Goal: Task Accomplishment & Management: Manage account settings

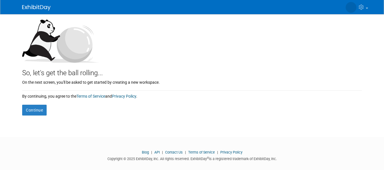
scroll to position [65, 0]
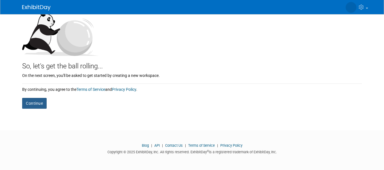
click at [36, 107] on button "Continue" at bounding box center [34, 103] width 24 height 11
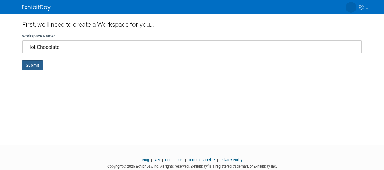
type input "Hot Chocolate"
click at [32, 68] on button "Submit" at bounding box center [32, 66] width 21 height 10
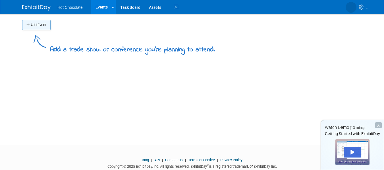
click at [37, 25] on button "Add Event" at bounding box center [36, 25] width 28 height 10
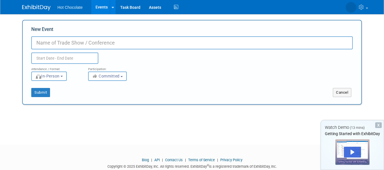
click at [347, 97] on div "New Event Duplicate Event Warning Attendance / Format: <img src="https://www.ex…" at bounding box center [192, 62] width 340 height 85
click at [345, 93] on button "Cancel" at bounding box center [342, 92] width 18 height 9
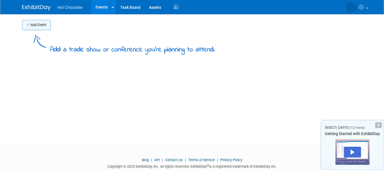
click at [30, 26] on icon "button" at bounding box center [28, 25] width 4 height 4
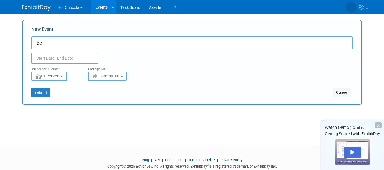
type input "B"
type input "Hot chocolate conference"
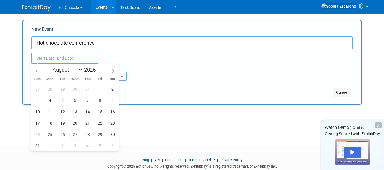
click at [53, 56] on input "text" at bounding box center [64, 58] width 67 height 11
click at [76, 132] on span "27" at bounding box center [74, 134] width 11 height 11
type input "Aug 27, 2025 to Aug 27, 2025"
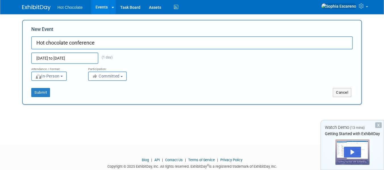
click at [59, 73] on button "In-Person" at bounding box center [49, 76] width 36 height 9
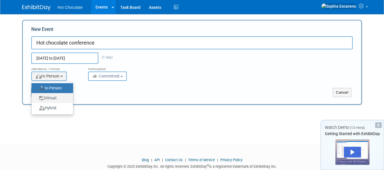
click at [59, 95] on label "Virtual" at bounding box center [50, 98] width 33 height 8
click at [37, 96] on input "Virtual" at bounding box center [35, 98] width 4 height 4
select select "2"
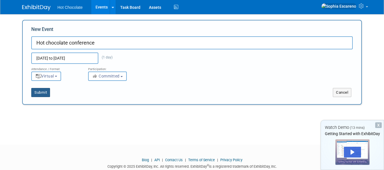
click at [40, 94] on button "Submit" at bounding box center [40, 92] width 19 height 9
type input "Hot chocolate conference"
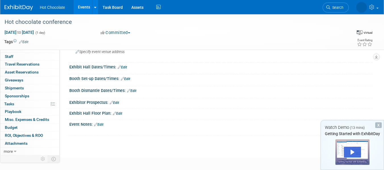
scroll to position [71, 0]
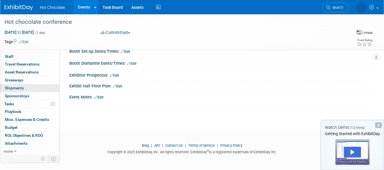
click at [16, 89] on span "Shipments 0" at bounding box center [14, 88] width 19 height 5
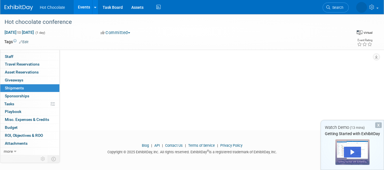
scroll to position [0, 0]
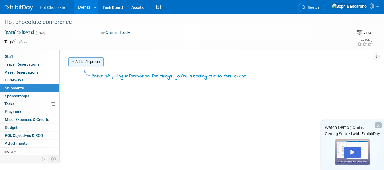
click at [88, 63] on link "Add a Shipment" at bounding box center [86, 61] width 36 height 9
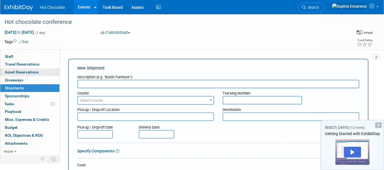
click at [17, 70] on link "0 Asset Reservations 0" at bounding box center [29, 73] width 59 height 8
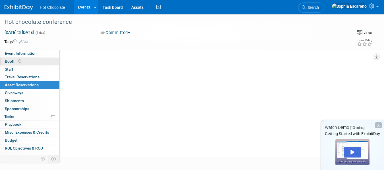
click at [7, 61] on span "Booth" at bounding box center [14, 61] width 18 height 5
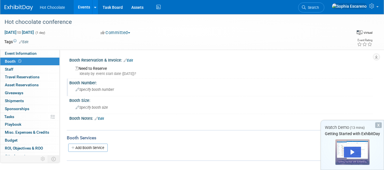
click at [96, 93] on div "Specify booth number" at bounding box center [221, 89] width 295 height 9
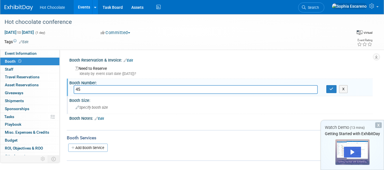
type input "45"
click at [94, 109] on span "Specify booth size" at bounding box center [92, 107] width 32 height 4
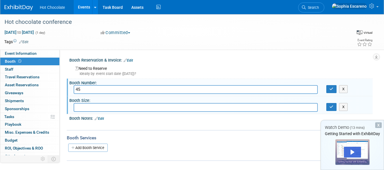
type input "4"
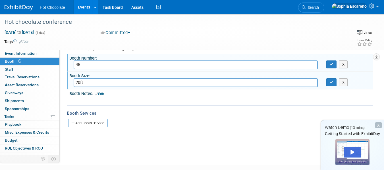
scroll to position [27, 0]
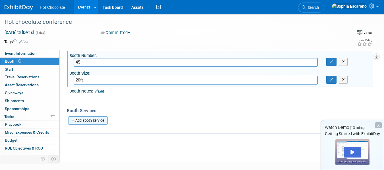
type input "20ft"
click at [99, 122] on link "Add Booth Service" at bounding box center [88, 121] width 40 height 8
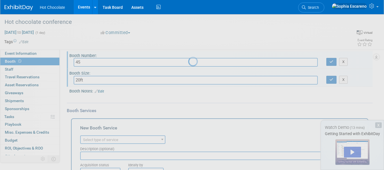
scroll to position [0, 0]
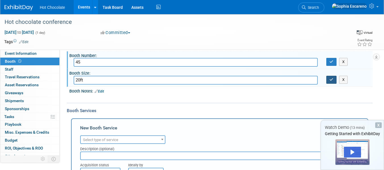
click at [328, 77] on button "button" at bounding box center [331, 80] width 10 height 8
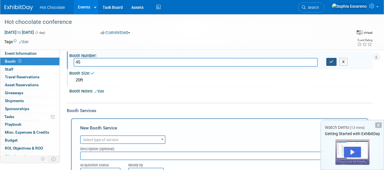
click at [332, 65] on button "button" at bounding box center [331, 62] width 10 height 8
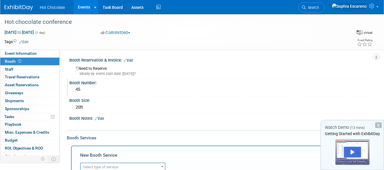
click at [92, 71] on div "Ideally by: event start date (Wed. Aug 27, 2025)?" at bounding box center [221, 73] width 293 height 5
click at [19, 83] on span "Asset Reservations 0" at bounding box center [22, 85] width 34 height 5
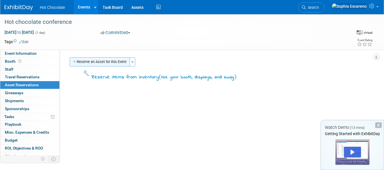
click at [86, 65] on button "Reserve an Asset for this Event" at bounding box center [100, 61] width 60 height 9
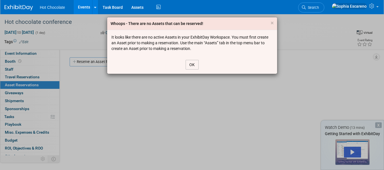
drag, startPoint x: 187, startPoint y: 63, endPoint x: 7, endPoint y: 71, distance: 179.9
click at [7, 71] on div "Whoops - There are no Assets that can be reserved! × It looks like there are no…" at bounding box center [192, 85] width 384 height 170
drag, startPoint x: 7, startPoint y: 71, endPoint x: 13, endPoint y: 76, distance: 6.9
click at [13, 76] on div "Whoops - There are no Assets that can be reserved! × It looks like there are no…" at bounding box center [192, 85] width 384 height 170
click at [197, 62] on button "OK" at bounding box center [192, 65] width 13 height 10
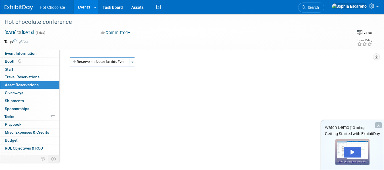
drag, startPoint x: 197, startPoint y: 62, endPoint x: 125, endPoint y: 67, distance: 72.4
click at [125, 67] on div "Reserve an Asset for this Event Toggle Dropdown New asset reservation Copy asse…" at bounding box center [218, 62] width 300 height 11
click at [32, 74] on link "0 Travel Reservations 0" at bounding box center [29, 77] width 59 height 8
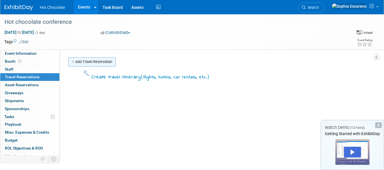
click at [83, 63] on link "Add Travel Reservation" at bounding box center [91, 61] width 47 height 9
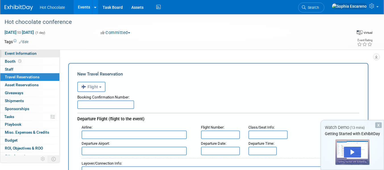
click at [5, 51] on link "Event Information" at bounding box center [29, 54] width 59 height 8
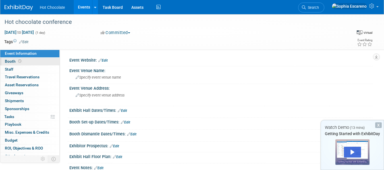
click at [13, 60] on span "Booth" at bounding box center [14, 61] width 18 height 5
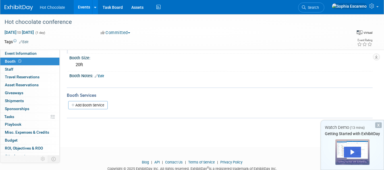
scroll to position [59, 0]
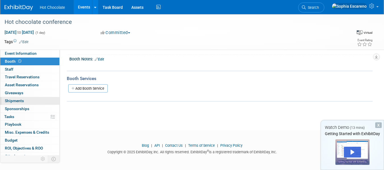
click at [13, 99] on span "Shipments 0" at bounding box center [14, 101] width 19 height 5
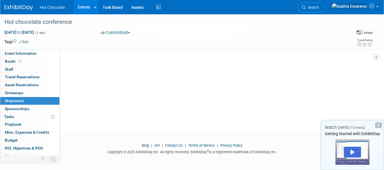
scroll to position [0, 0]
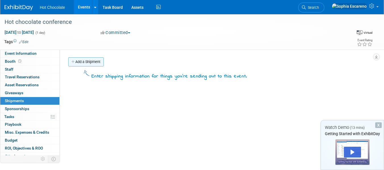
click at [80, 58] on link "Add a Shipment" at bounding box center [86, 61] width 36 height 9
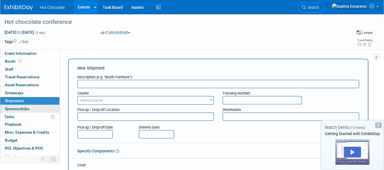
scroll to position [13, 0]
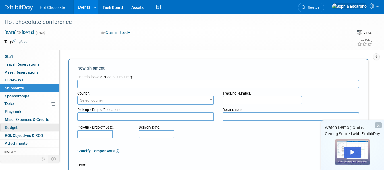
click at [5, 125] on span "Budget" at bounding box center [11, 127] width 13 height 5
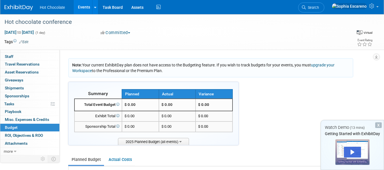
click at [122, 101] on td "Total Event Budget" at bounding box center [97, 105] width 47 height 12
click at [132, 105] on span "$ 0.00" at bounding box center [130, 105] width 11 height 4
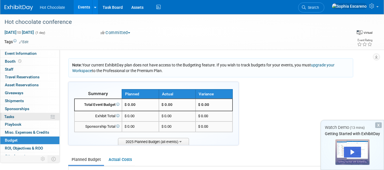
click at [13, 117] on span "Tasks 0%" at bounding box center [9, 117] width 10 height 5
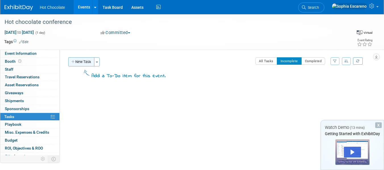
click at [85, 64] on button "New Task" at bounding box center [81, 61] width 26 height 9
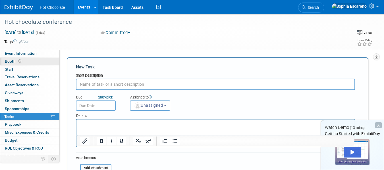
click at [9, 61] on span "Booth" at bounding box center [14, 61] width 18 height 5
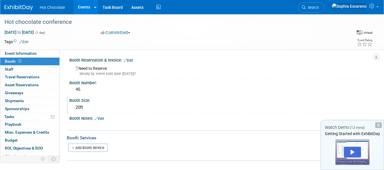
click at [131, 99] on div "Booth Size:" at bounding box center [220, 99] width 303 height 7
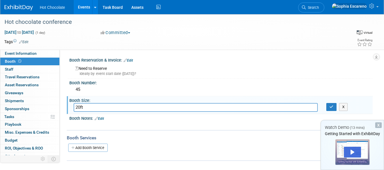
click at [90, 76] on div "Ideally by: event start date (Wed. Aug 27, 2025)?" at bounding box center [221, 73] width 293 height 5
click at [94, 70] on div "Need to Reserve Ideally by: event start date (Wed. Aug 27, 2025)?" at bounding box center [221, 70] width 295 height 12
click at [98, 72] on div "Ideally by: event start date (Wed. Aug 27, 2025)?" at bounding box center [221, 73] width 293 height 5
click at [127, 76] on div "Ideally by: event start date (Wed. Aug 27, 2025)?" at bounding box center [221, 73] width 293 height 5
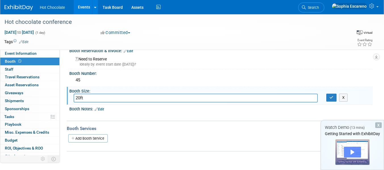
click at [350, 151] on div "Play" at bounding box center [352, 152] width 17 height 11
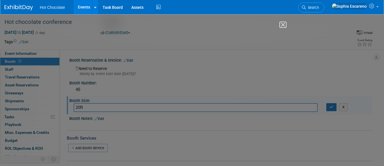
click at [281, 25] on img "Close" at bounding box center [281, 27] width 10 height 10
